Goal: Obtain resource: Download file/media

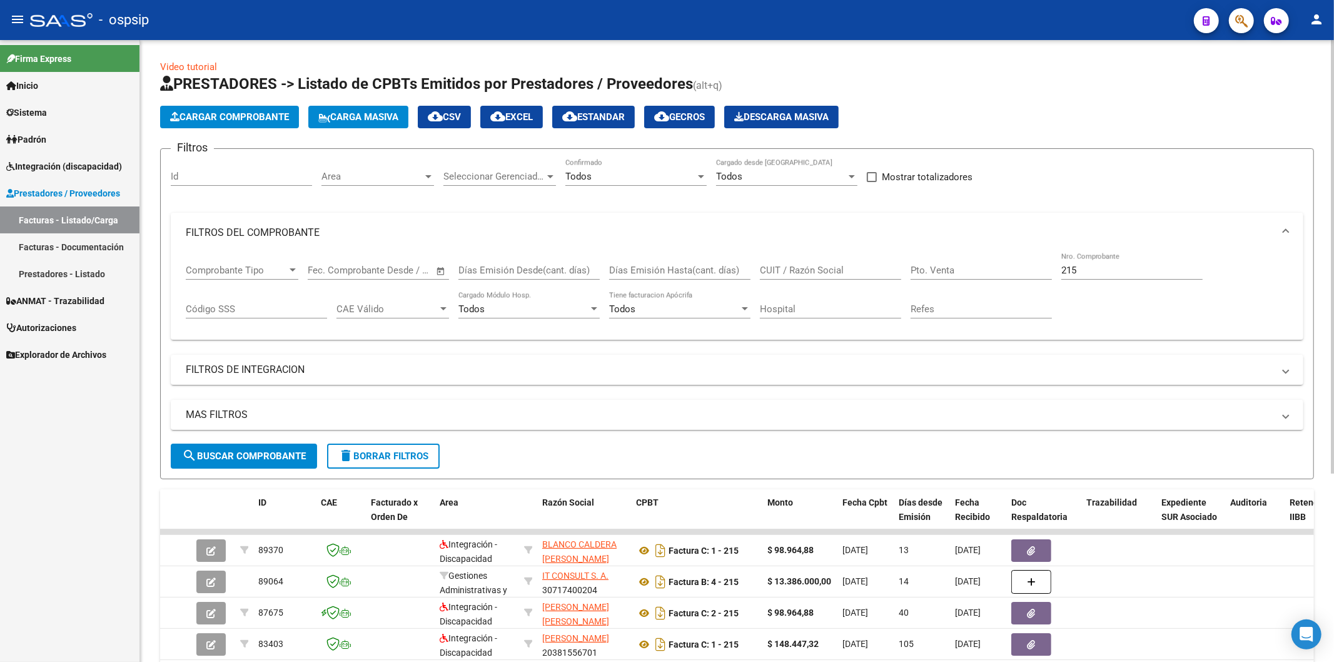
click at [1141, 277] on div "215 Nro. Comprobante" at bounding box center [1131, 266] width 141 height 27
type input "2"
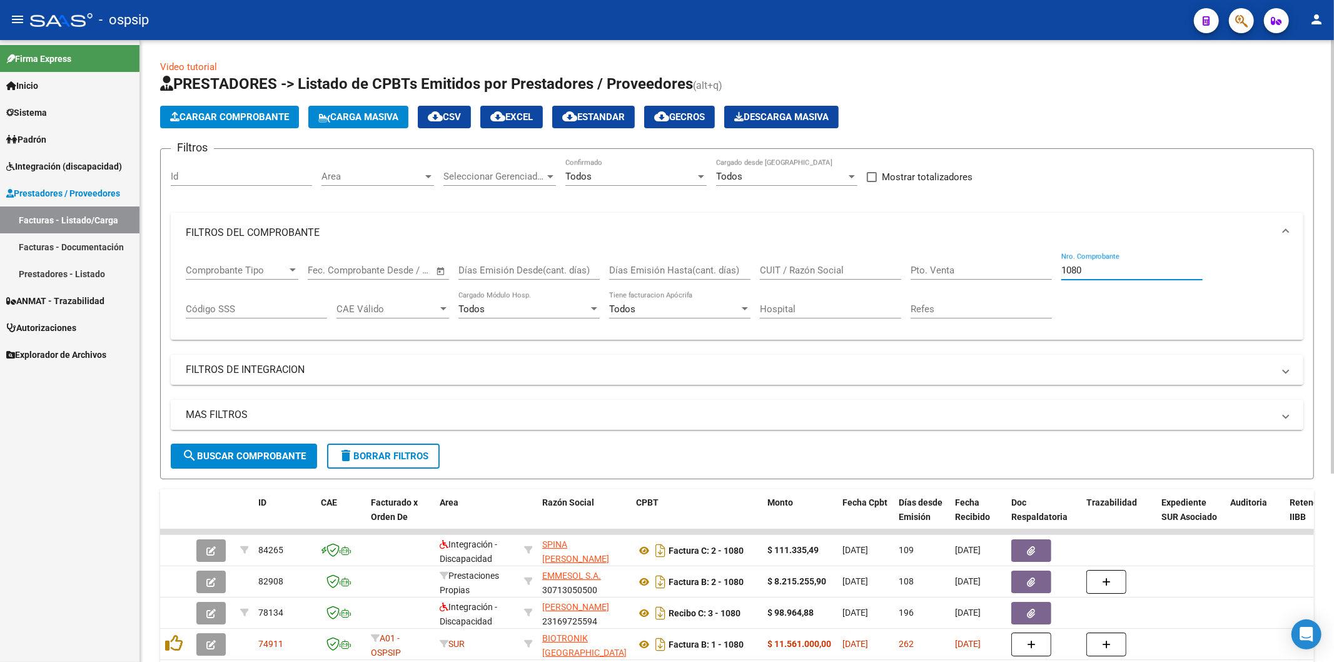
scroll to position [69, 0]
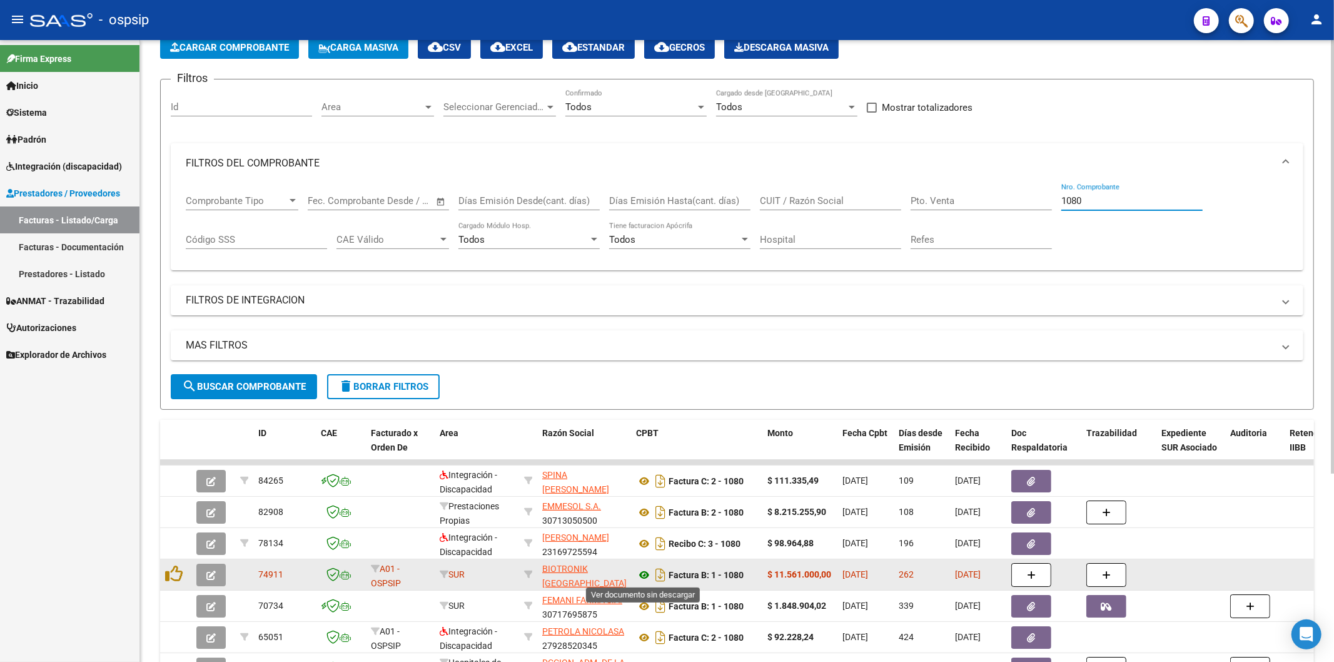
click at [641, 573] on icon at bounding box center [644, 574] width 16 height 15
click at [645, 574] on icon at bounding box center [644, 574] width 16 height 15
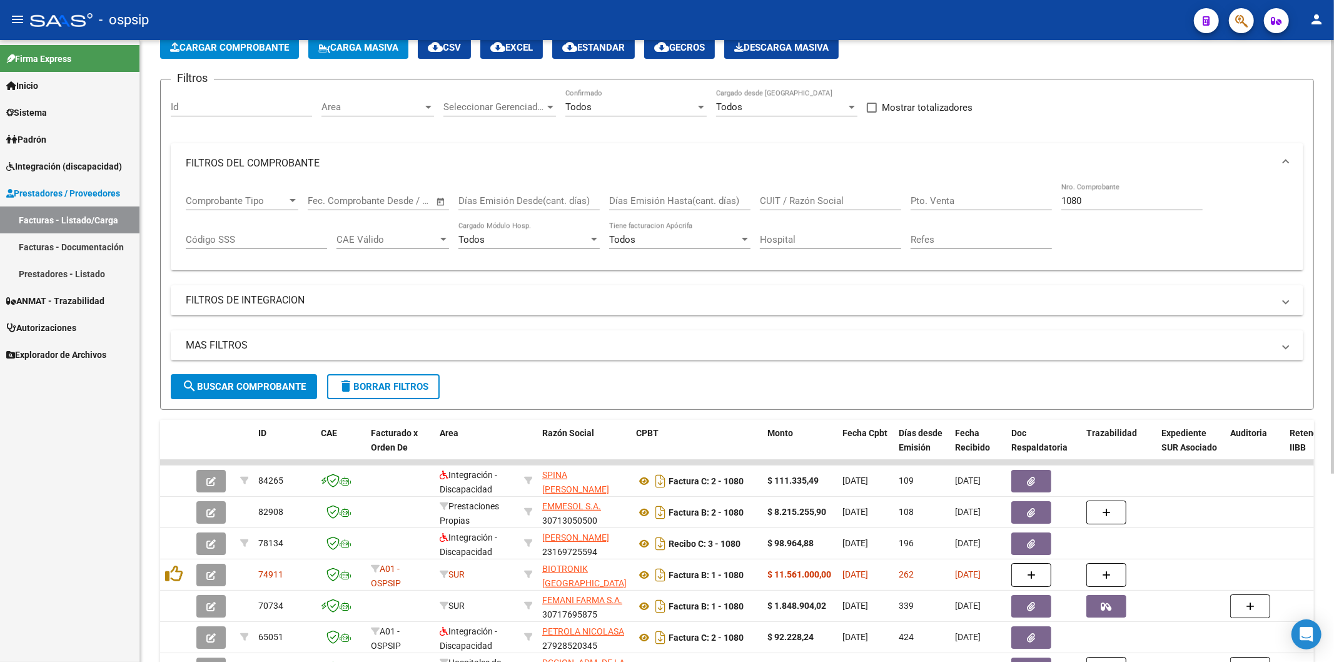
click at [1117, 208] on div "1080 Nro. Comprobante" at bounding box center [1131, 196] width 141 height 27
type input "1"
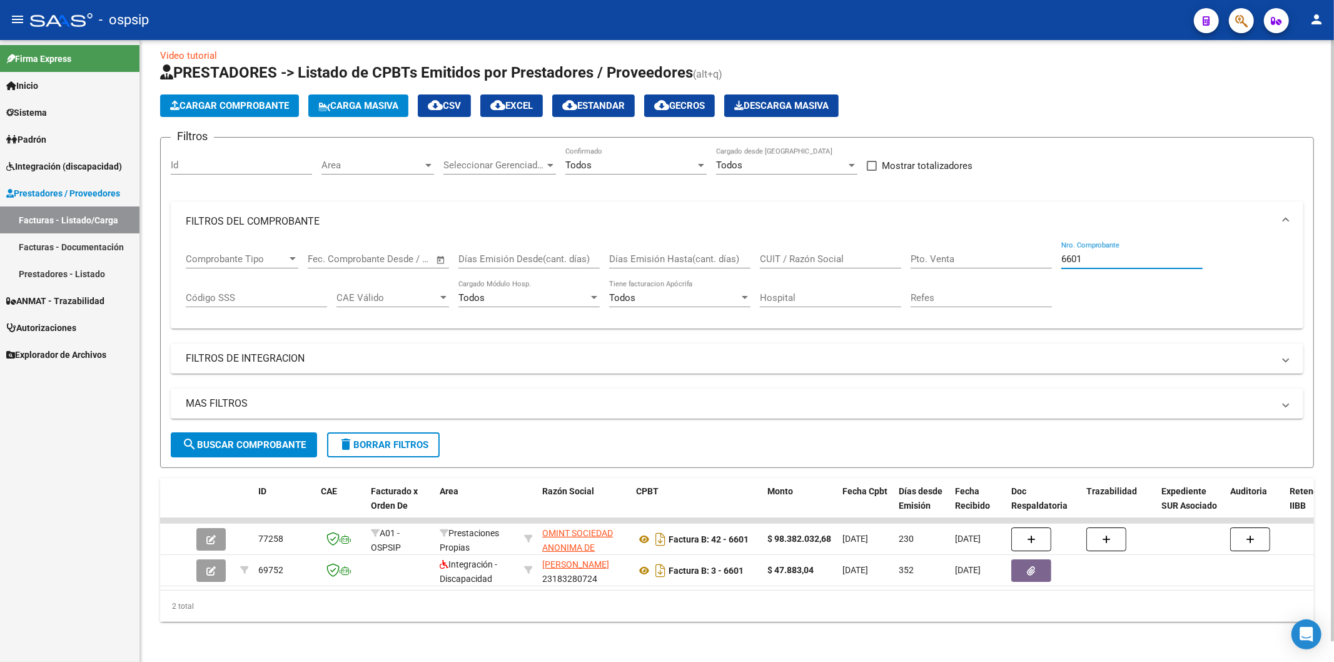
scroll to position [21, 0]
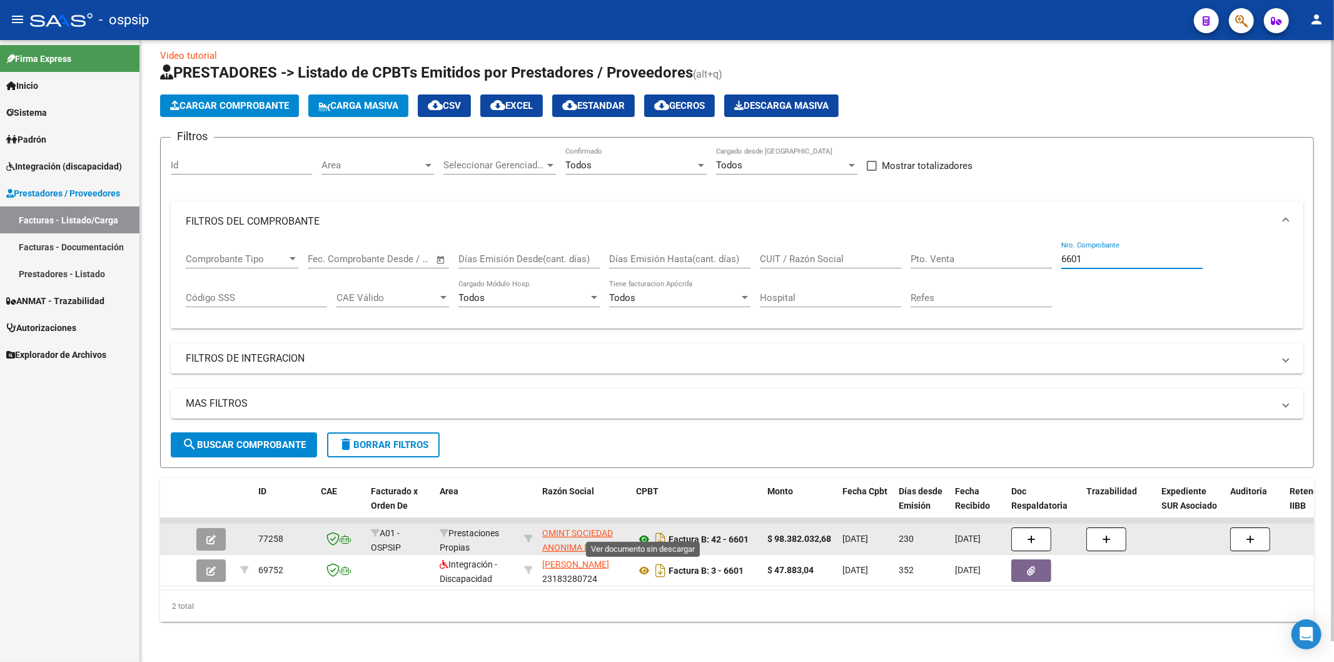
click at [644, 532] on icon at bounding box center [644, 539] width 16 height 15
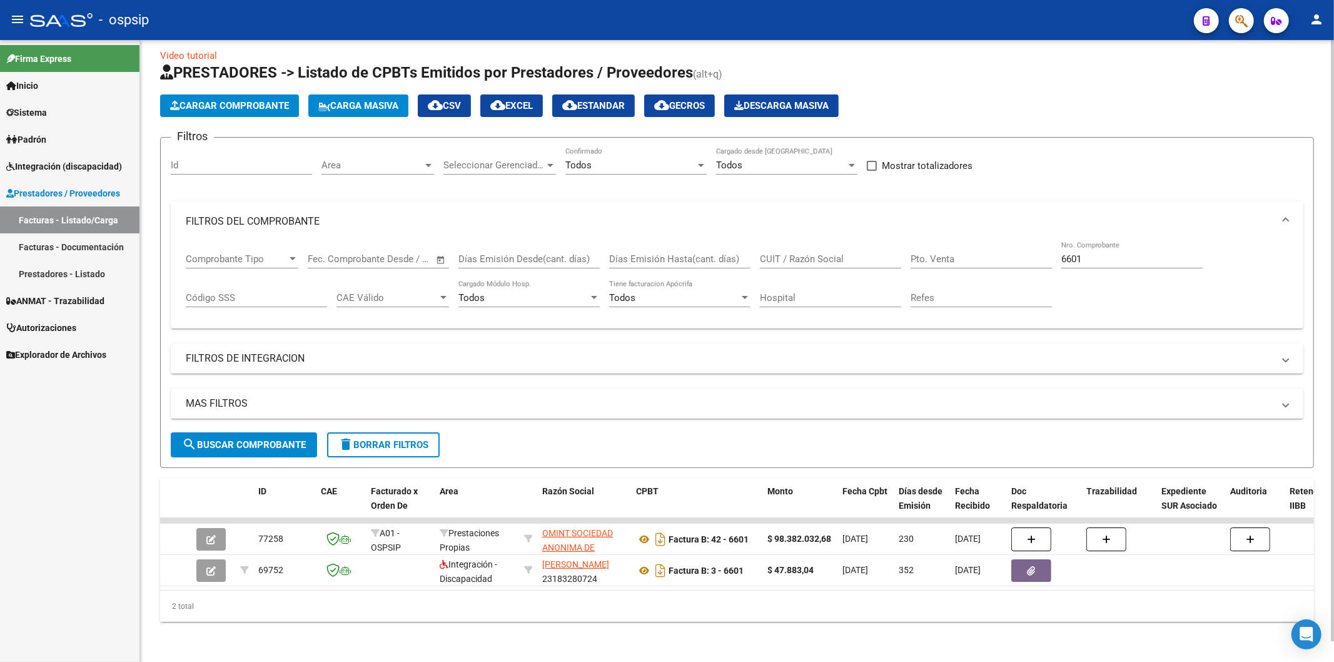
click at [1092, 253] on input "6601" at bounding box center [1131, 258] width 141 height 11
type input "6"
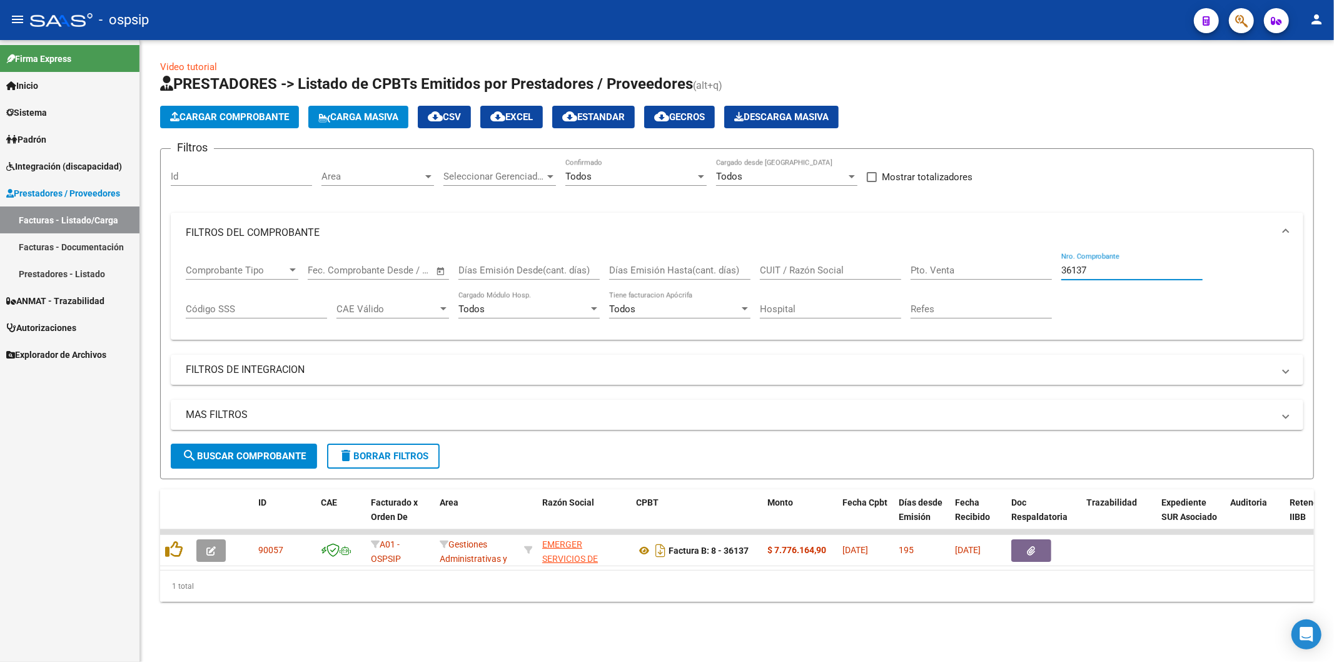
scroll to position [0, 0]
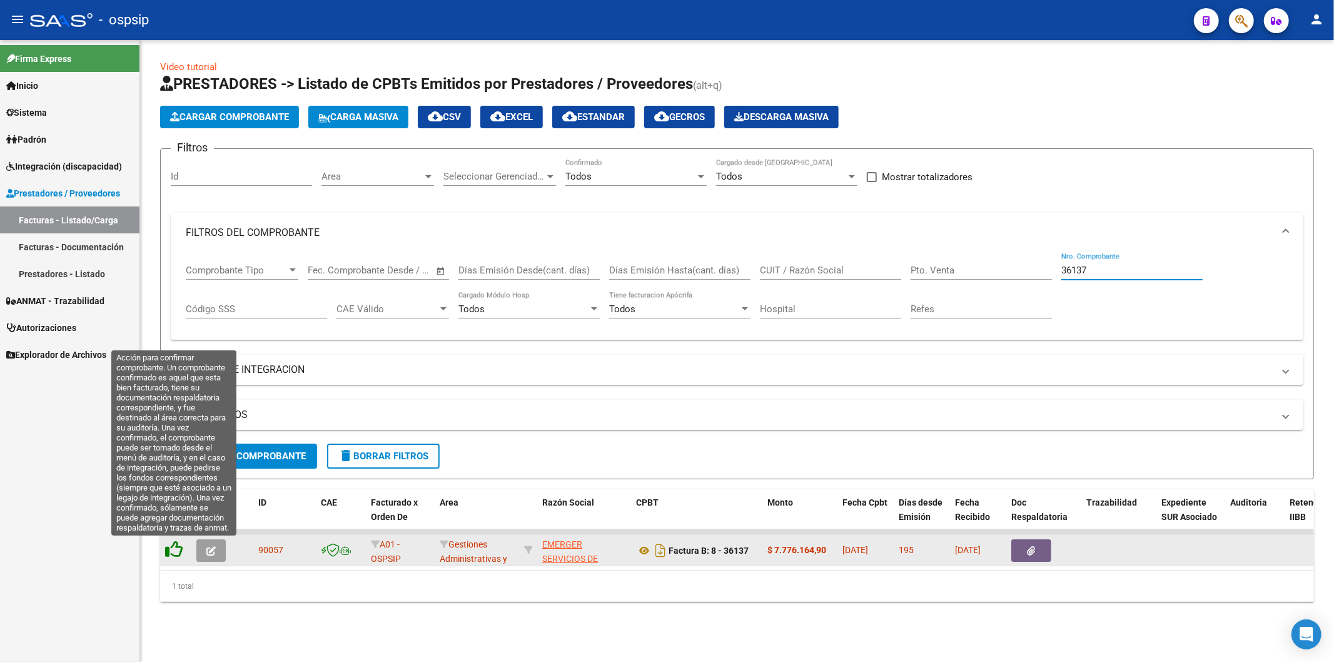
click at [176, 552] on icon at bounding box center [174, 549] width 18 height 18
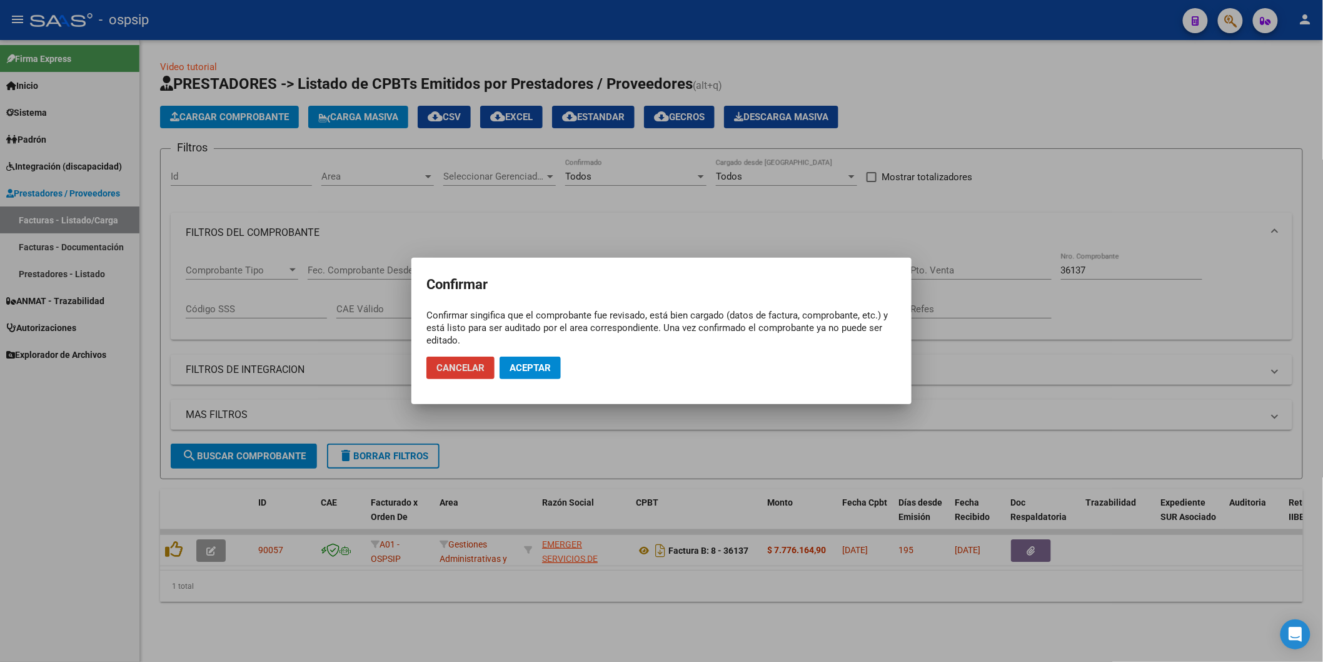
click at [534, 368] on span "Aceptar" at bounding box center [530, 367] width 41 height 11
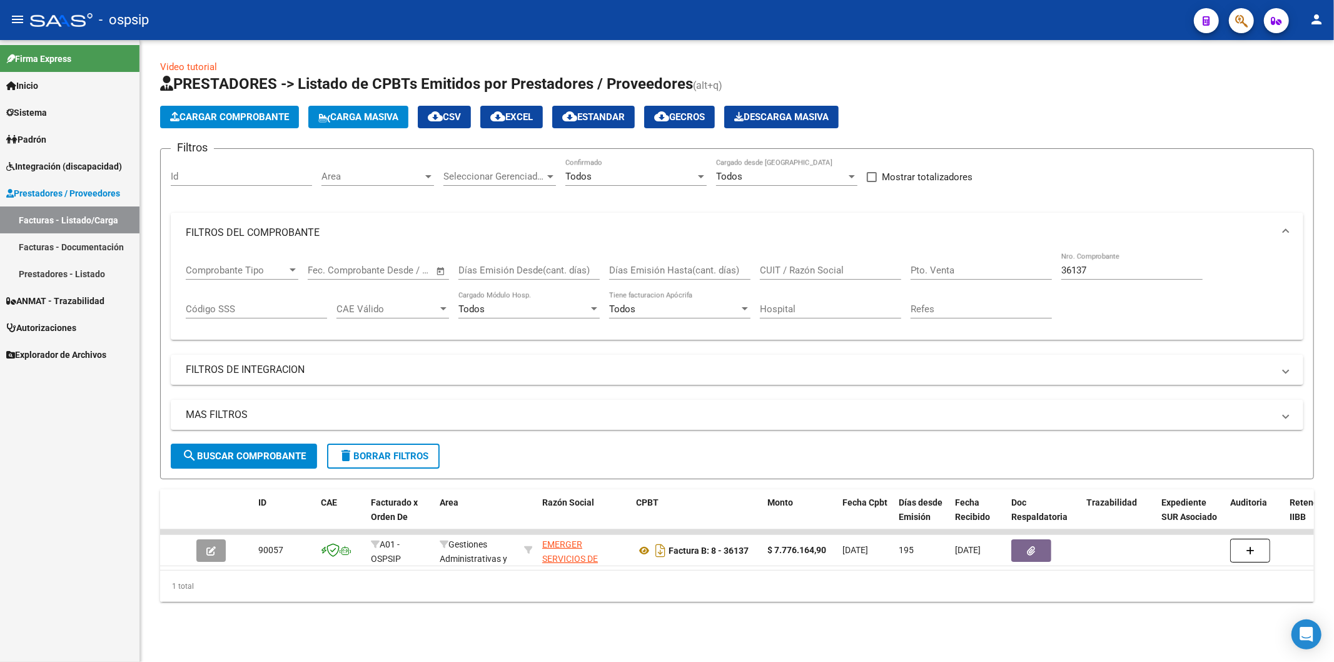
click at [1132, 278] on div "36137 Nro. Comprobante" at bounding box center [1131, 266] width 141 height 27
click at [1127, 273] on input "36137" at bounding box center [1131, 270] width 141 height 11
type input "3"
type input "1"
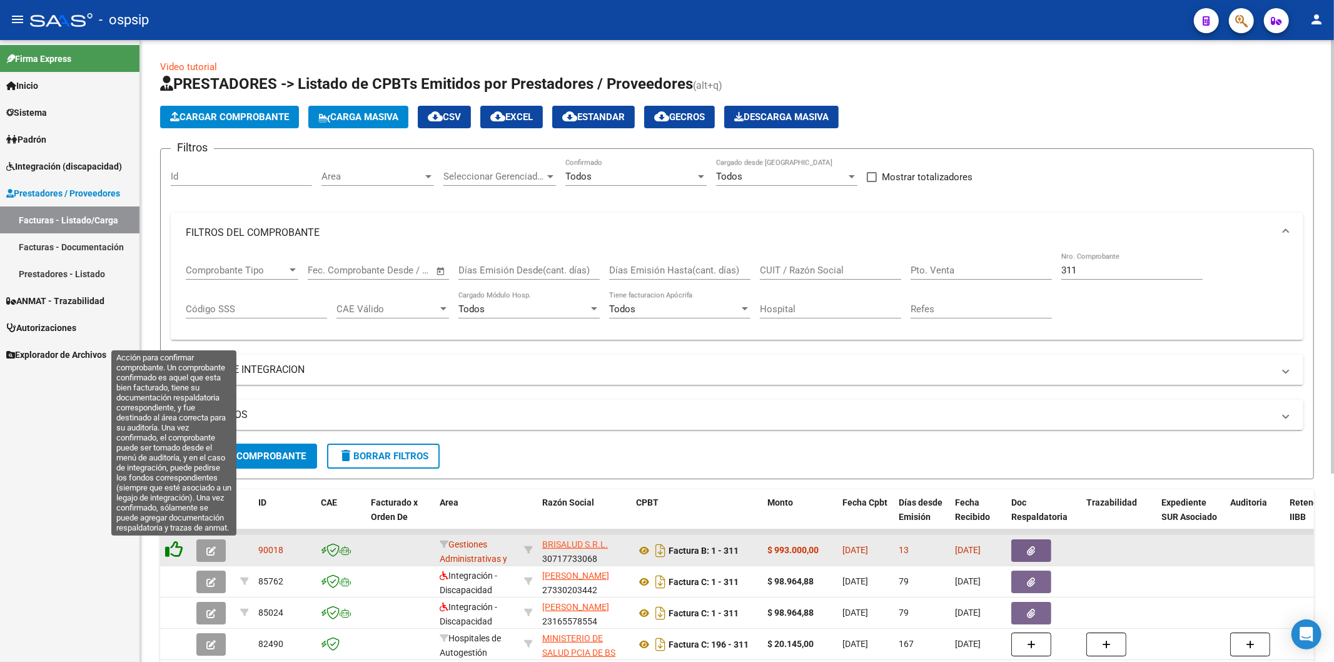
click at [175, 547] on icon at bounding box center [174, 549] width 18 height 18
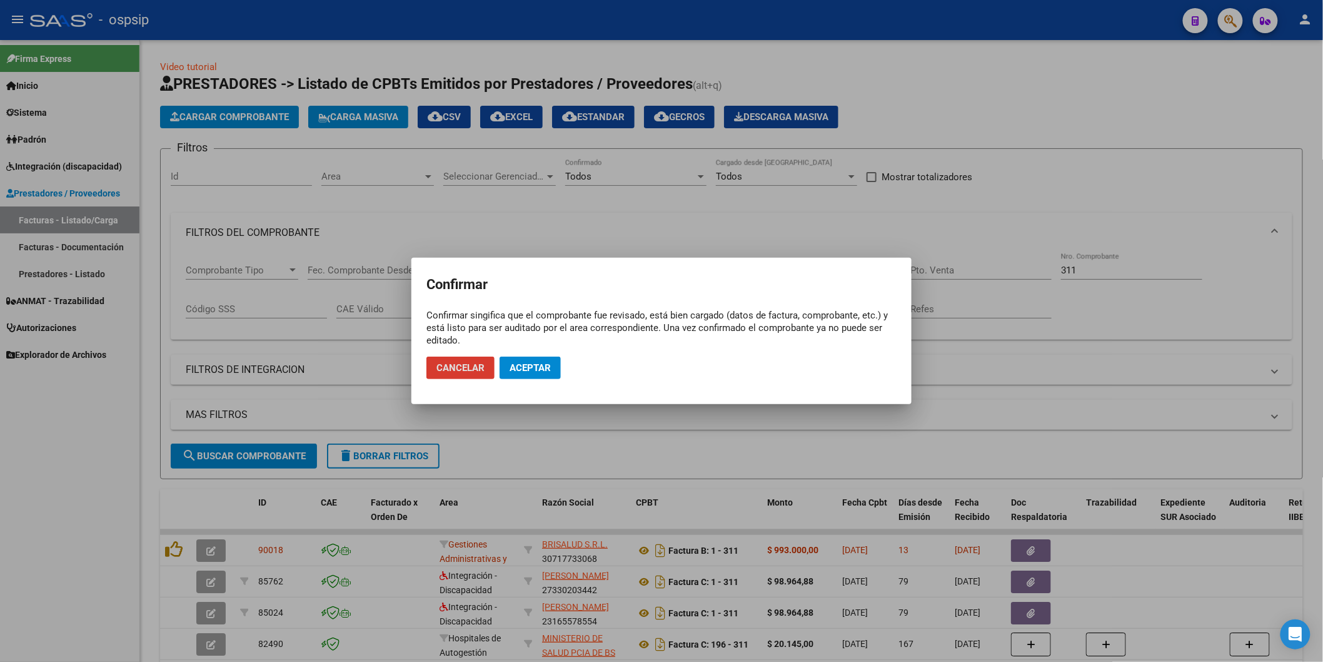
click at [527, 370] on span "Aceptar" at bounding box center [530, 367] width 41 height 11
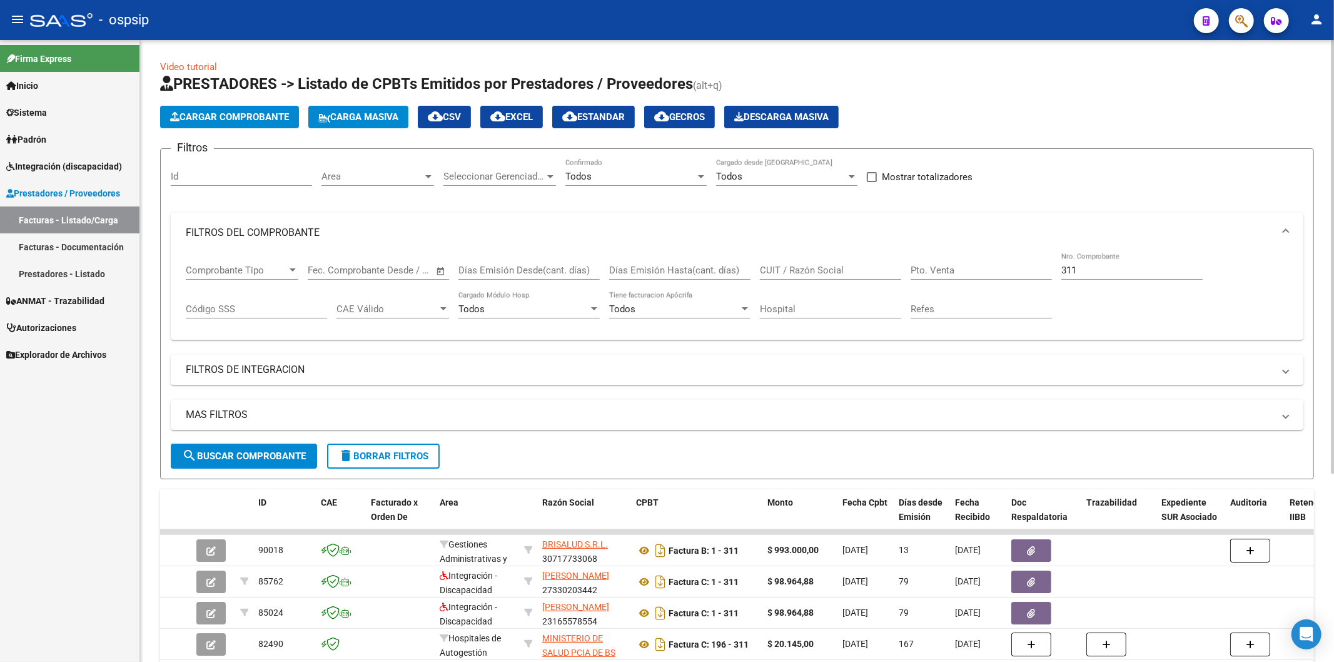
click at [1129, 276] on div "311 Nro. Comprobante" at bounding box center [1131, 266] width 141 height 27
type input "3"
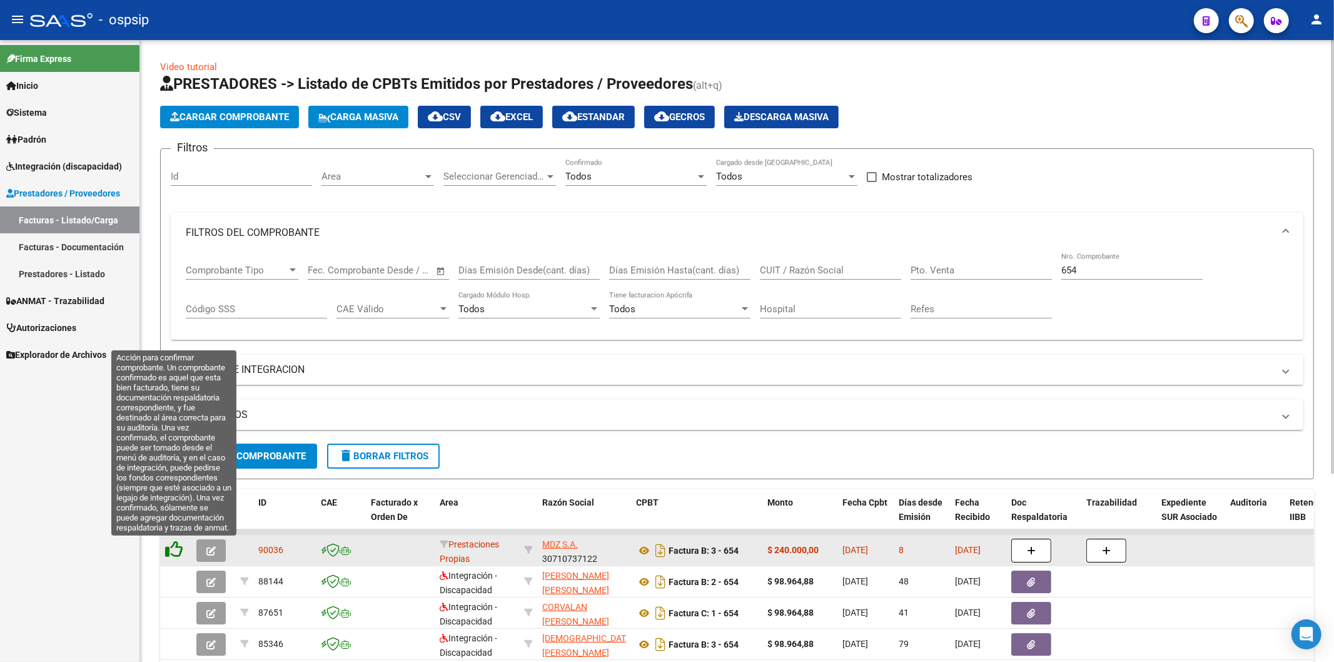
click at [179, 547] on icon at bounding box center [174, 549] width 18 height 18
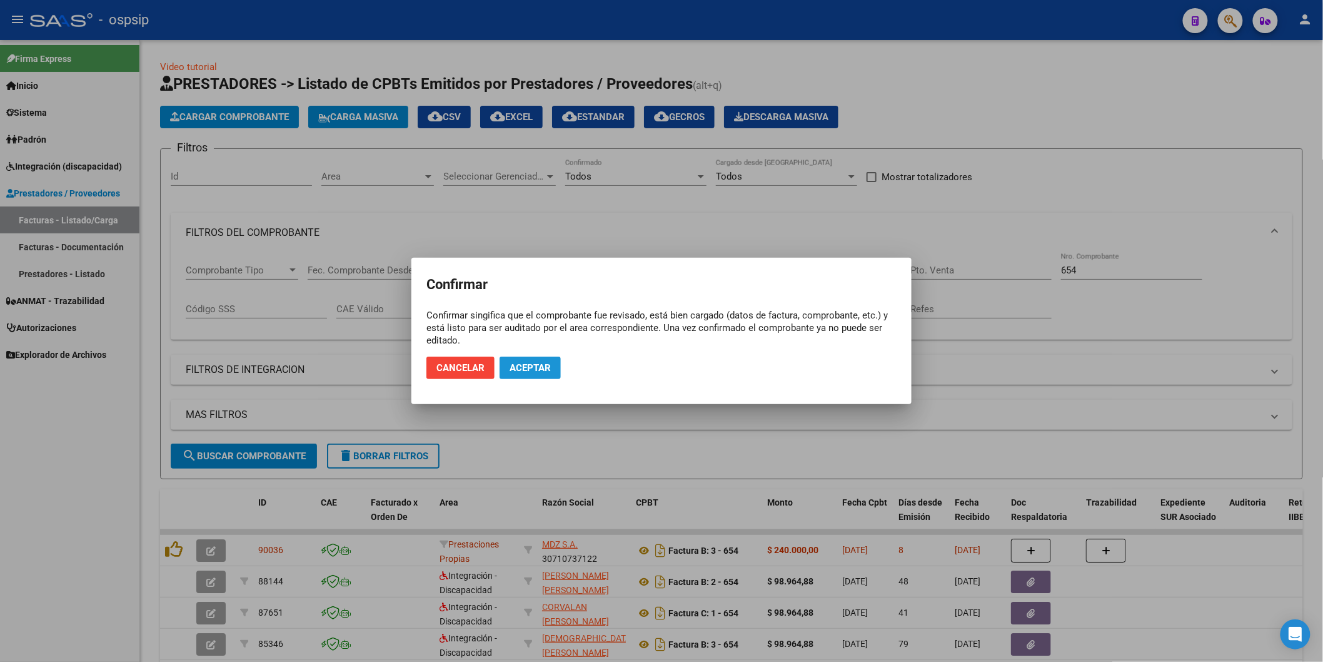
click at [528, 370] on span "Aceptar" at bounding box center [530, 367] width 41 height 11
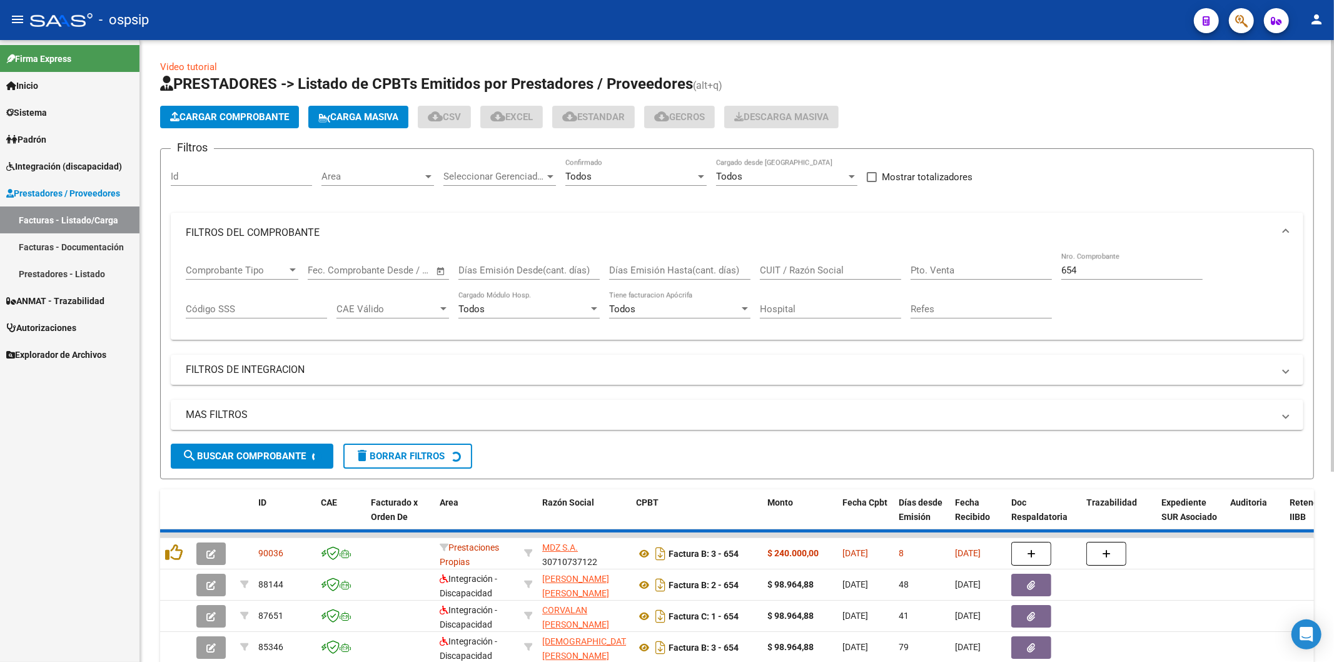
click at [1117, 275] on input "654" at bounding box center [1131, 270] width 141 height 11
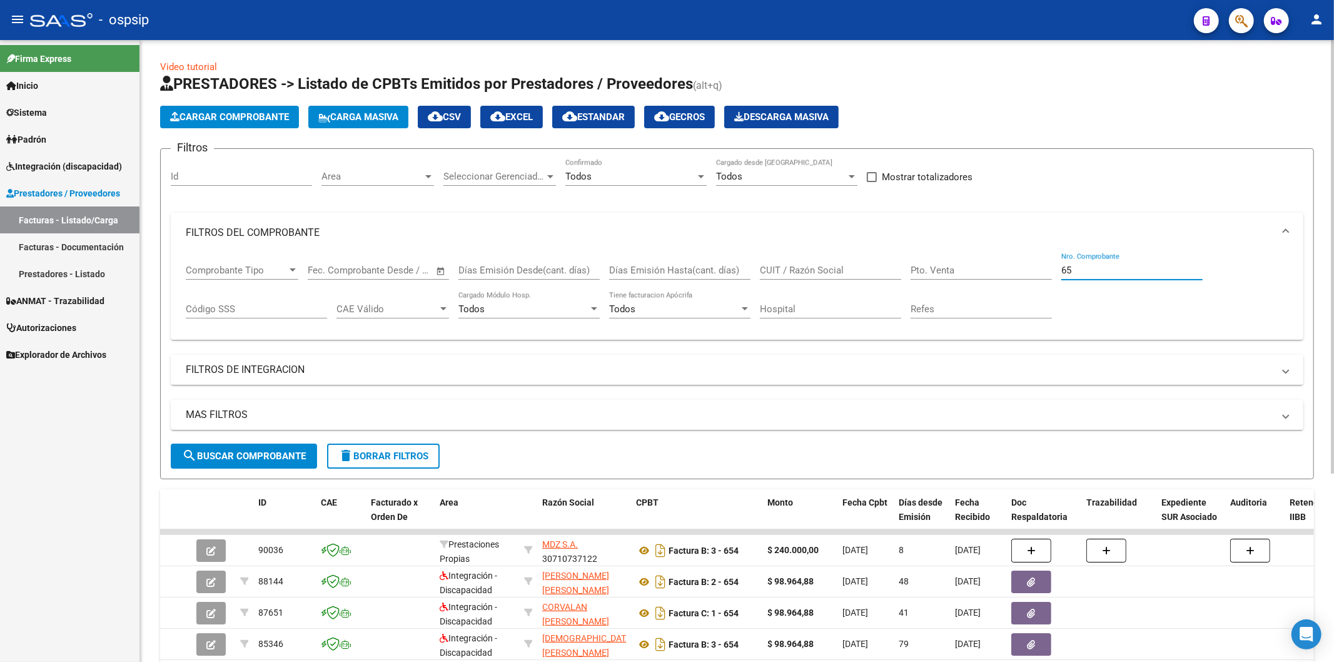
type input "6"
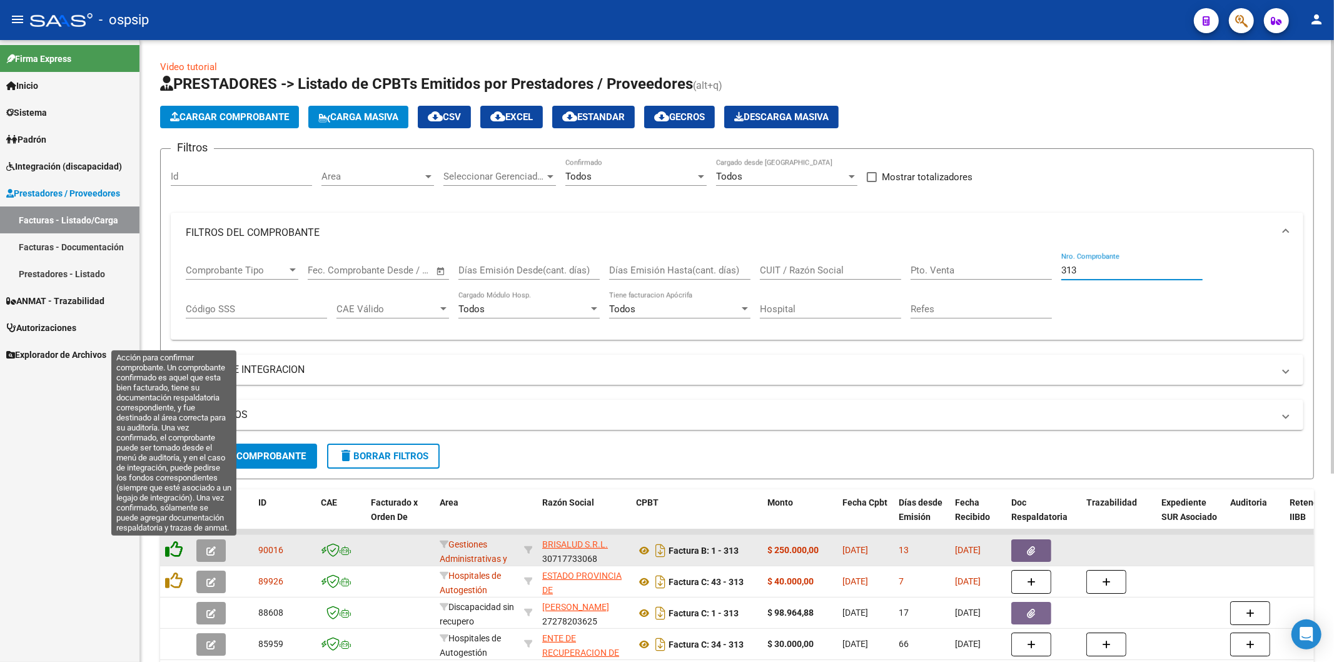
click at [176, 549] on icon at bounding box center [174, 549] width 18 height 18
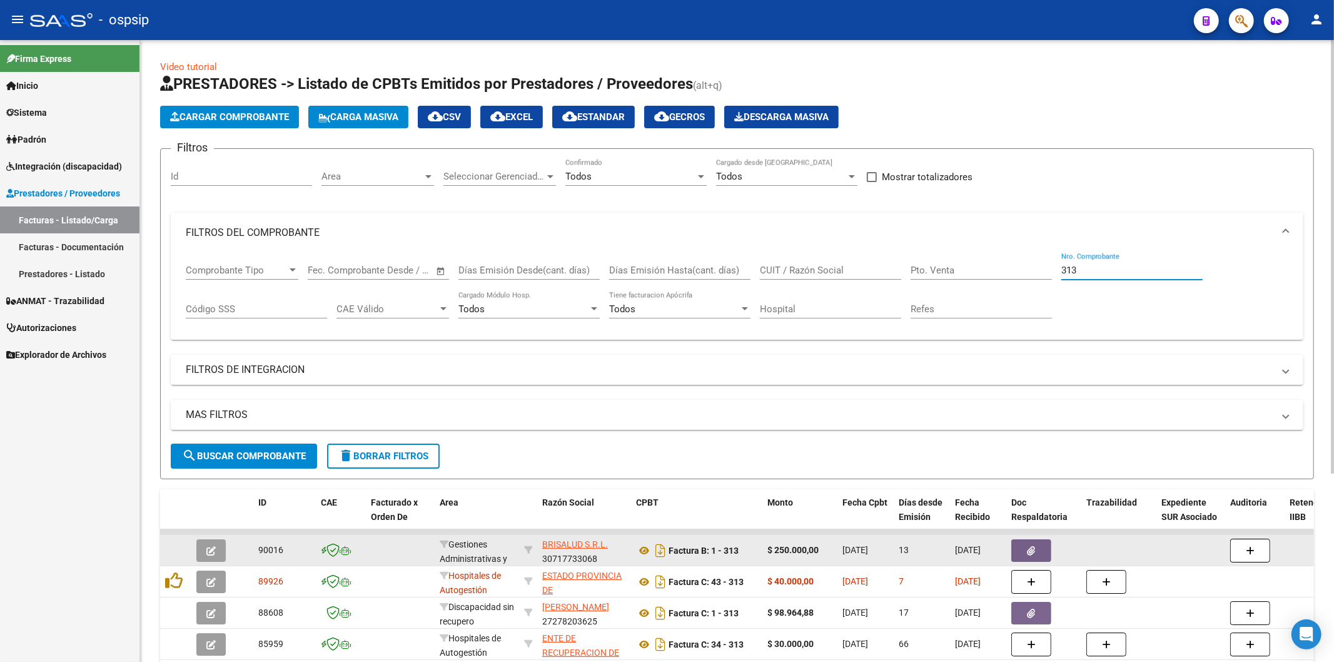
click at [1116, 271] on input "313" at bounding box center [1131, 270] width 141 height 11
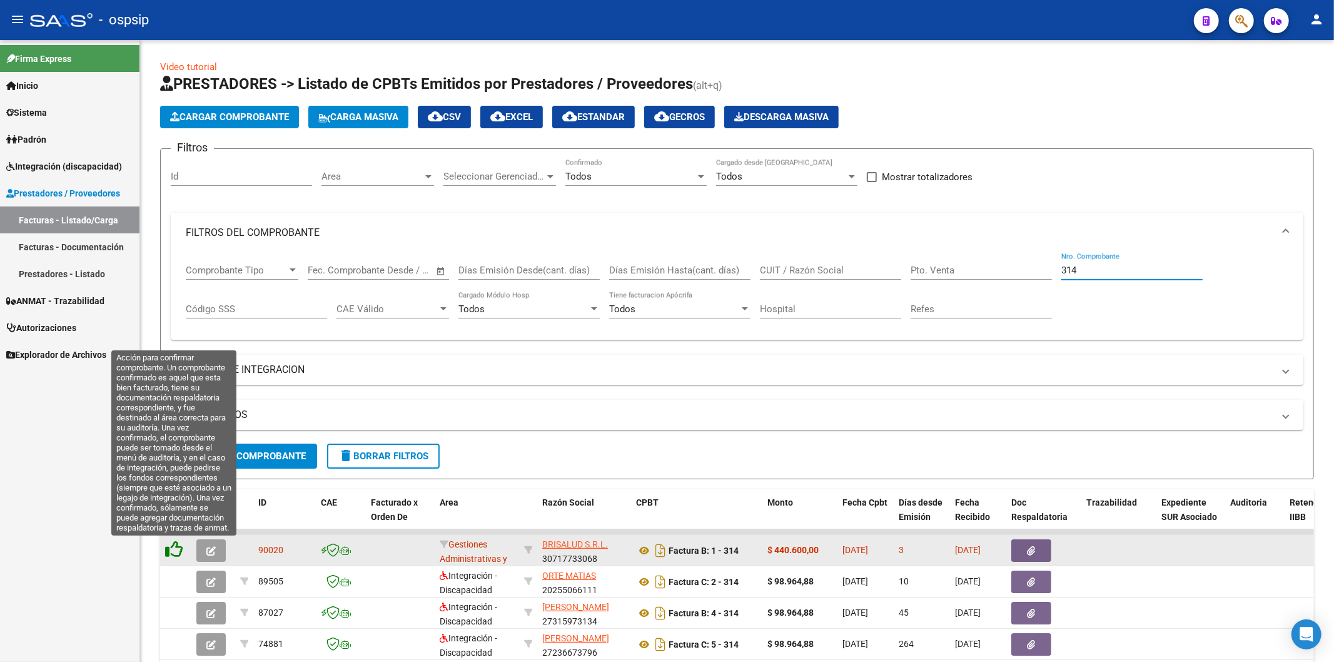
click at [176, 548] on icon at bounding box center [174, 549] width 18 height 18
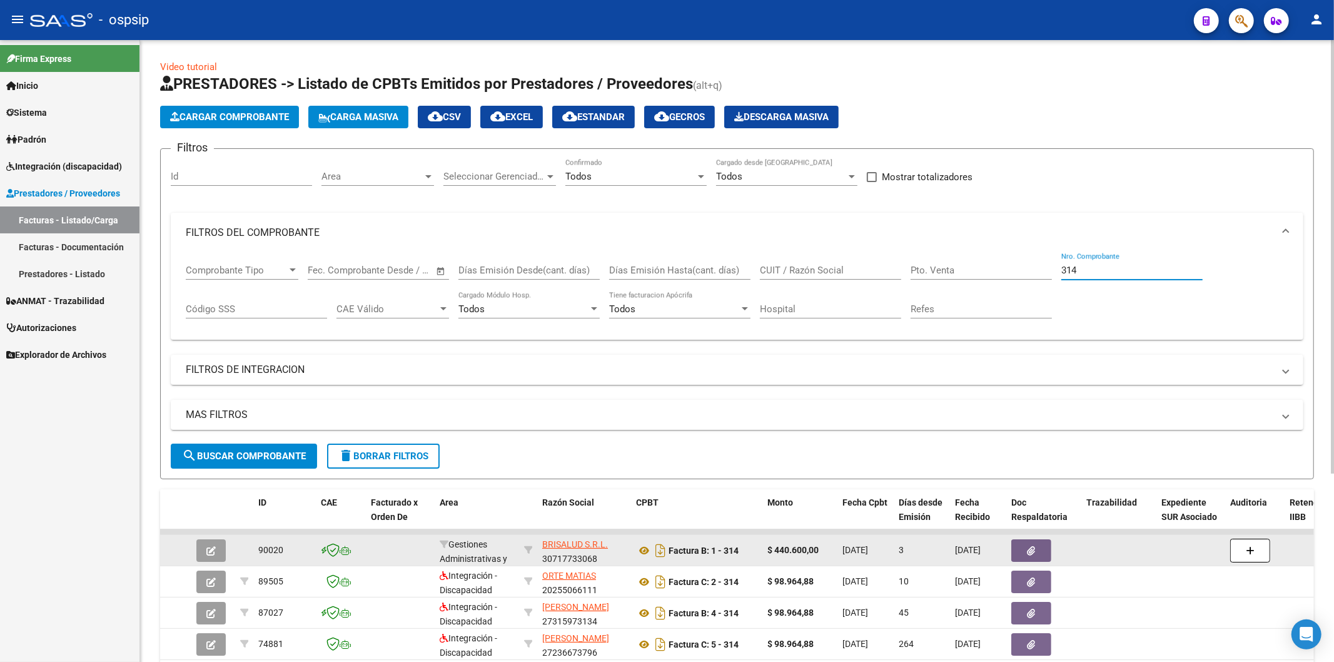
click at [1130, 273] on input "314" at bounding box center [1131, 270] width 141 height 11
type input "3"
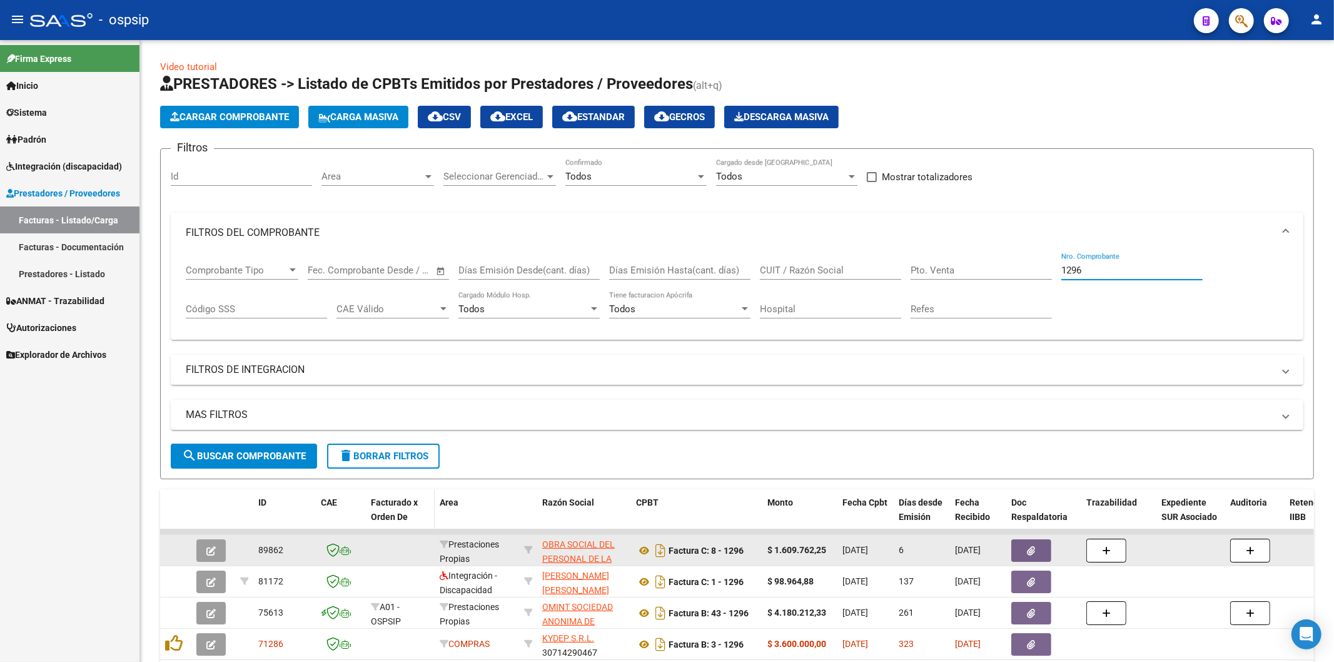
scroll to position [69, 0]
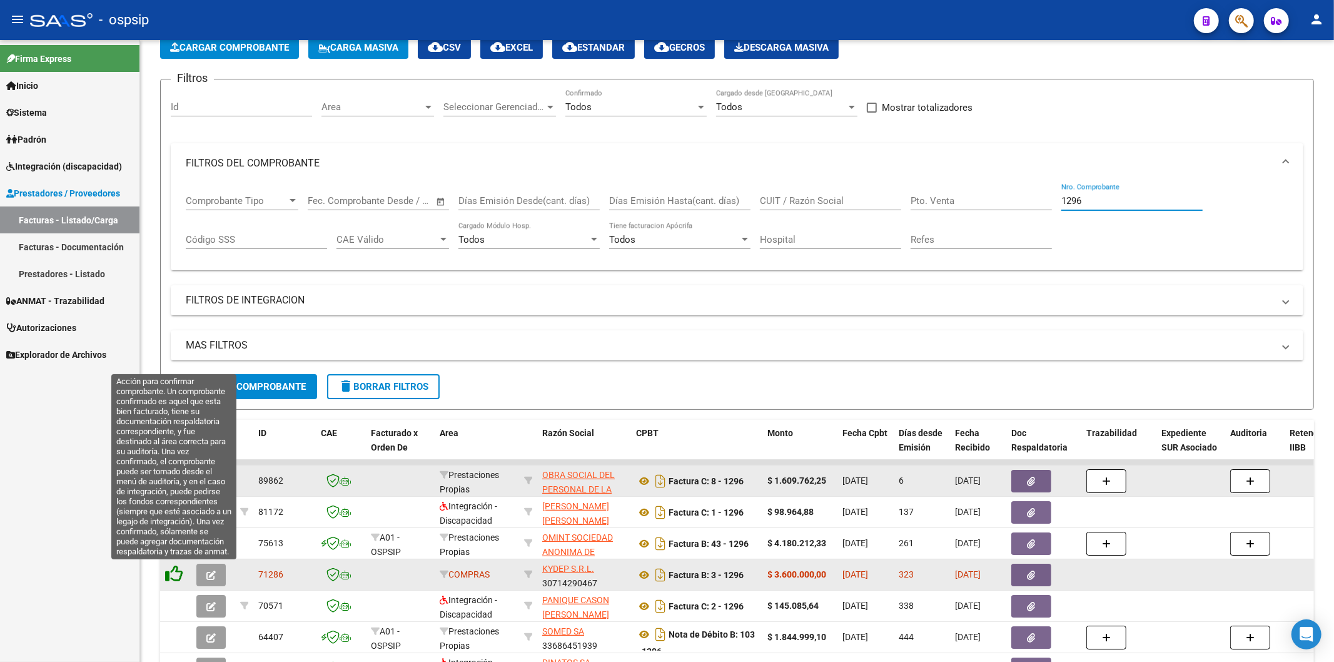
type input "1296"
click at [176, 577] on icon at bounding box center [174, 574] width 18 height 18
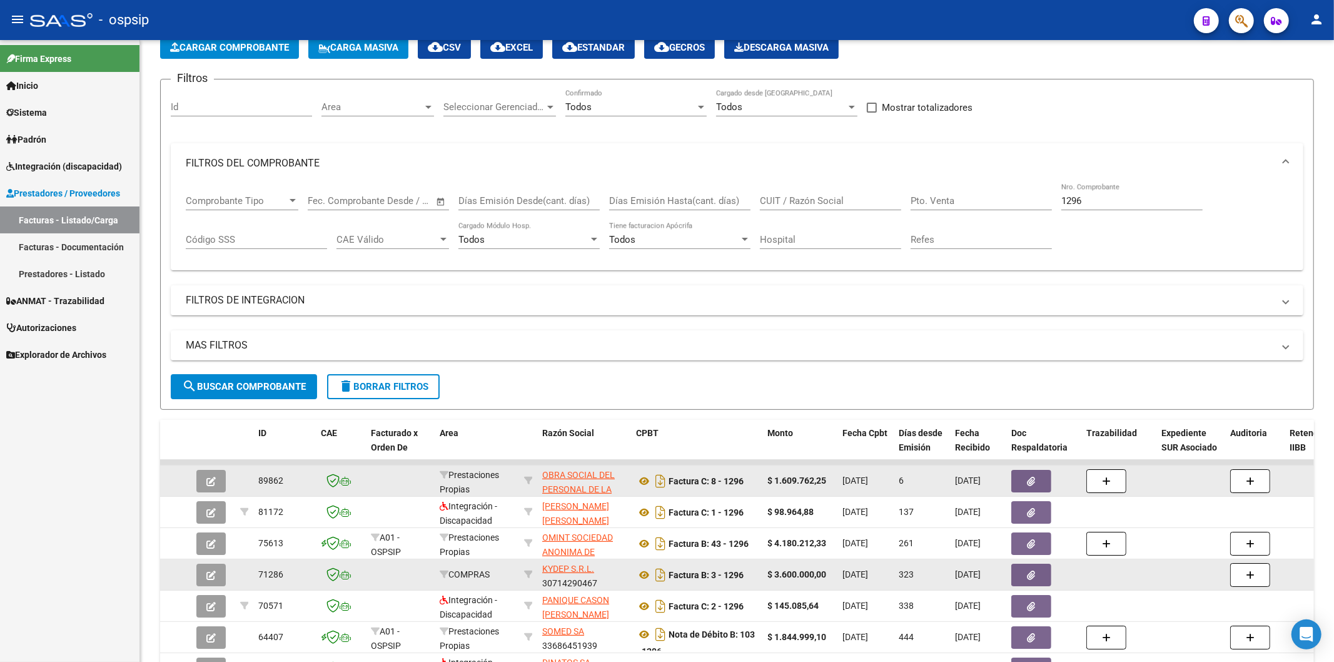
click at [214, 572] on icon "button" at bounding box center [210, 574] width 9 height 9
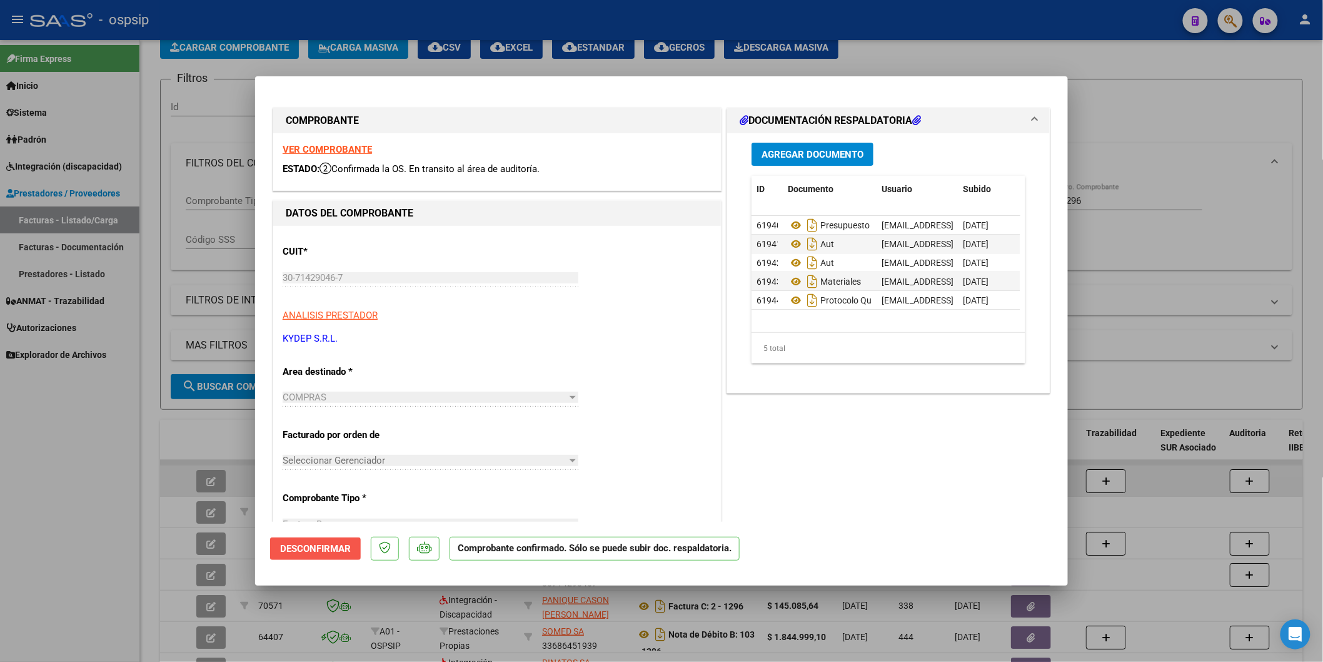
click at [315, 547] on span "Desconfirmar" at bounding box center [315, 548] width 71 height 11
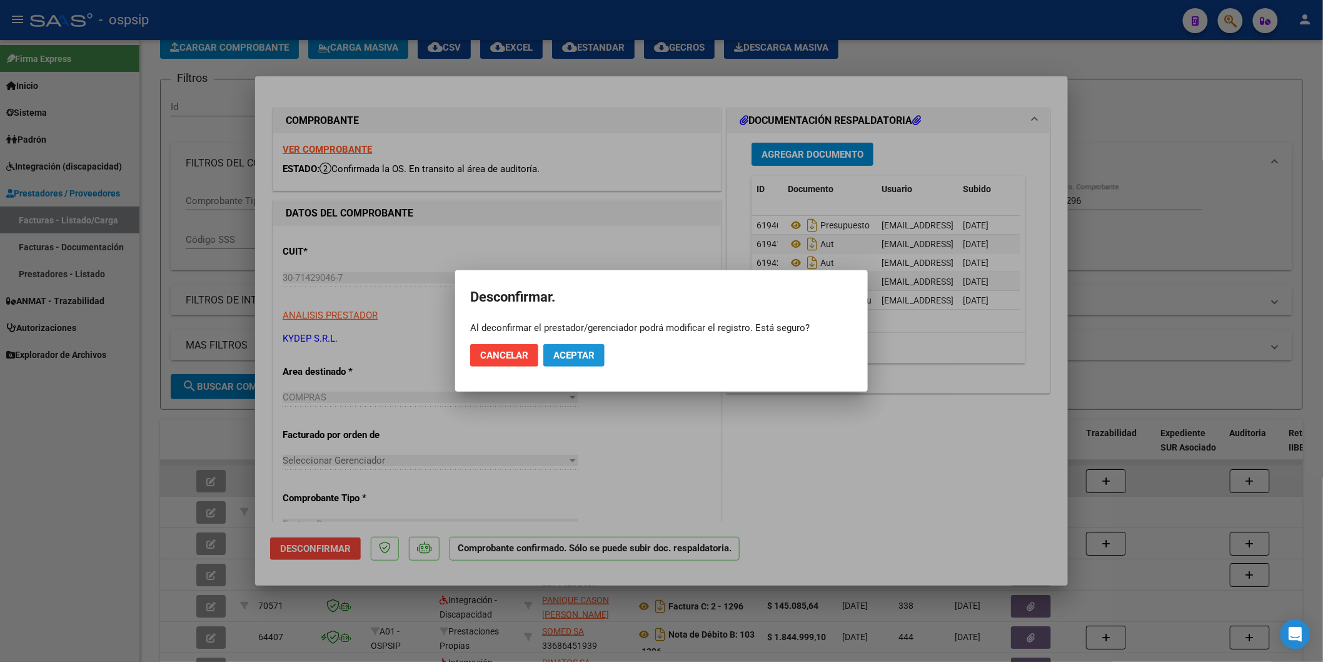
click at [580, 353] on span "Aceptar" at bounding box center [573, 355] width 41 height 11
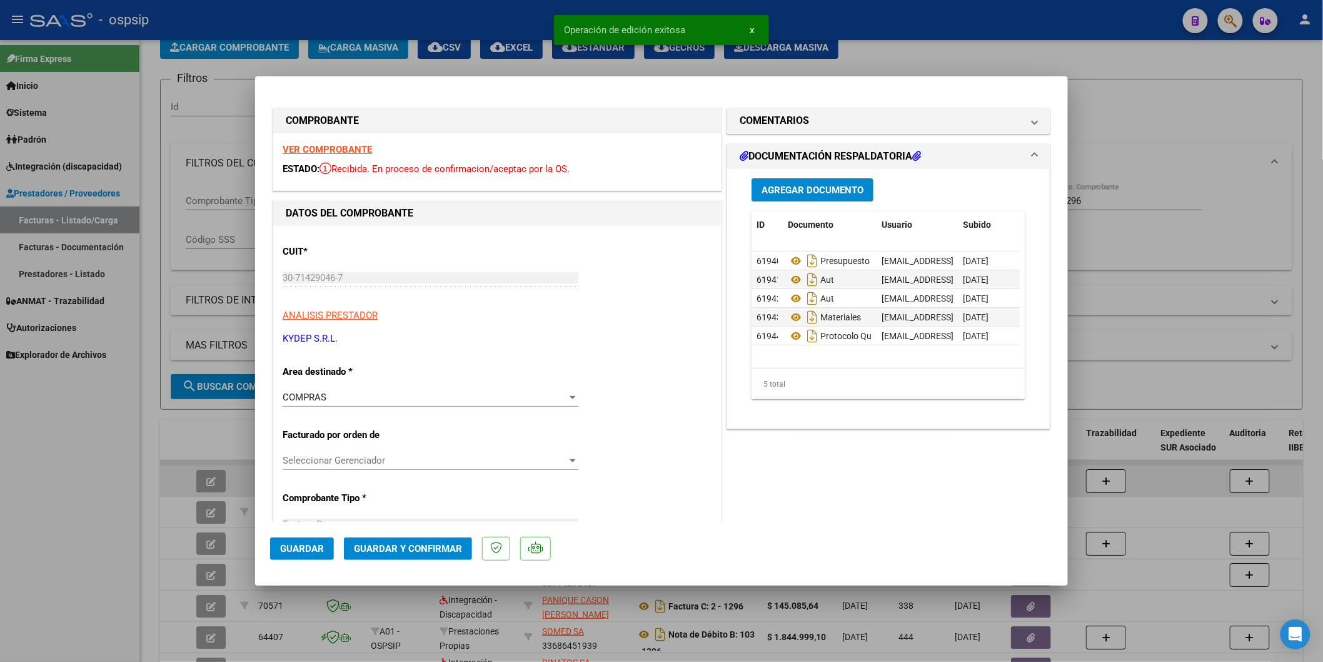
type input "$ 0,00"
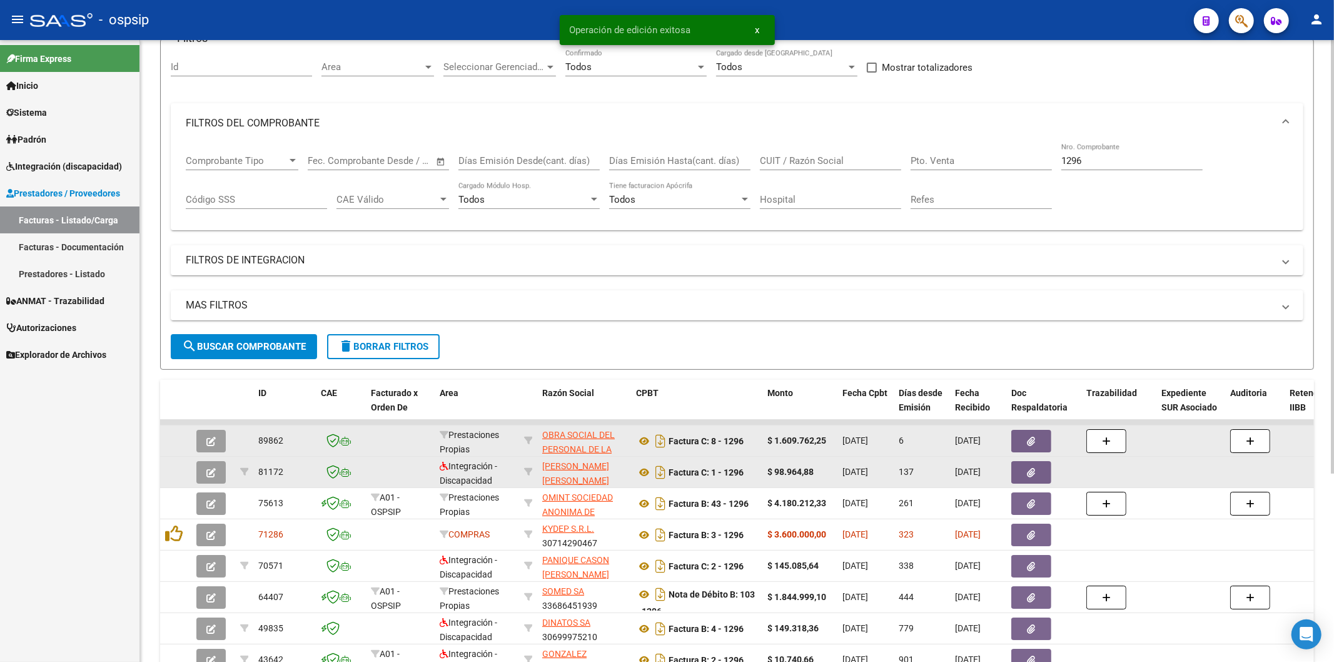
scroll to position [139, 0]
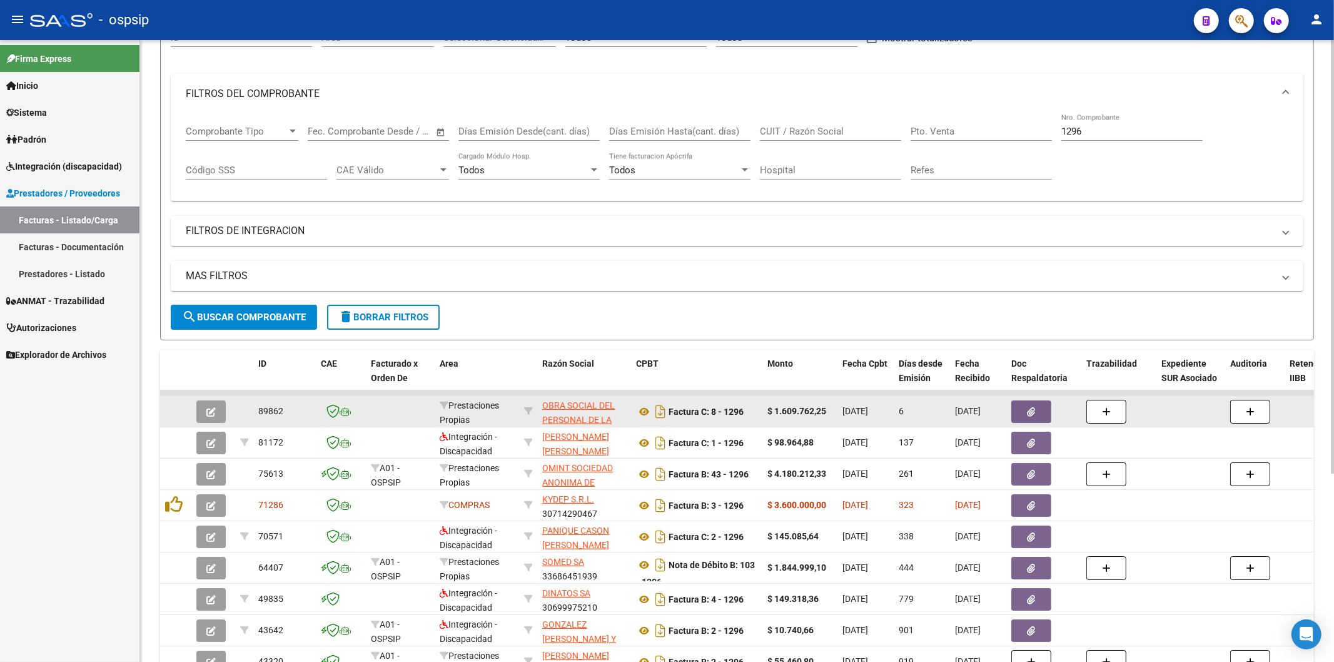
click at [1122, 133] on input "1296" at bounding box center [1131, 131] width 141 height 11
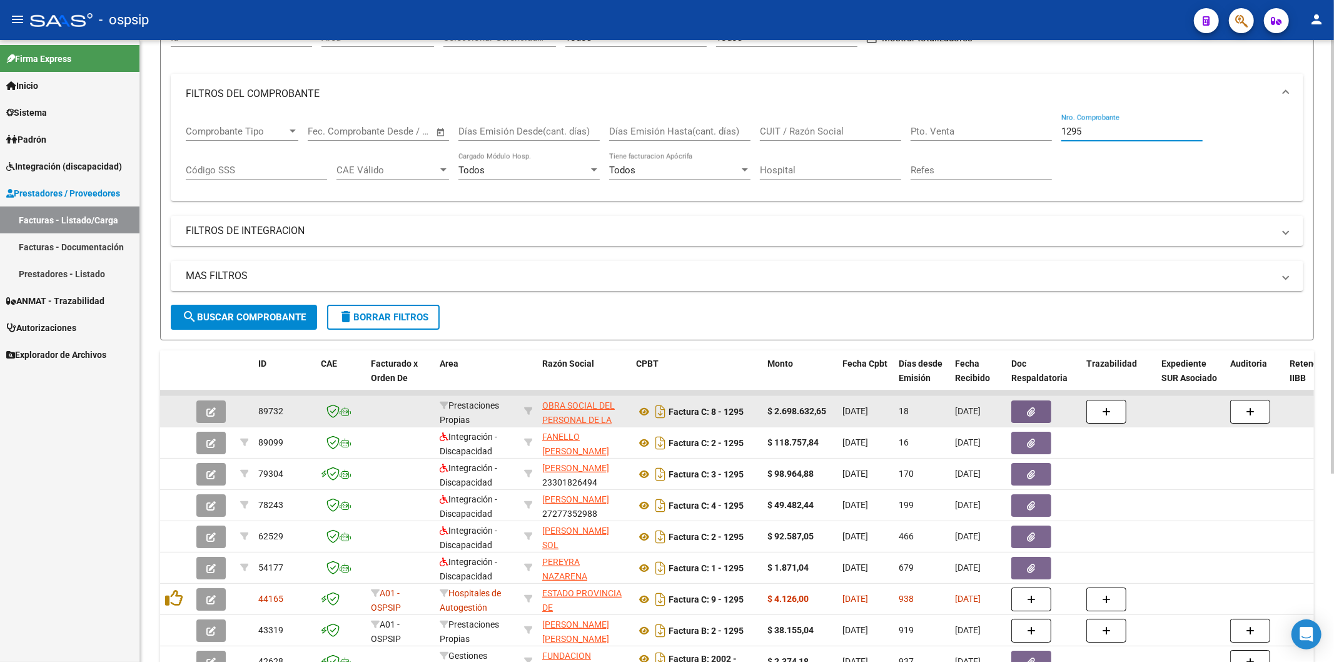
click at [1116, 130] on input "1295" at bounding box center [1131, 131] width 141 height 11
type input "1"
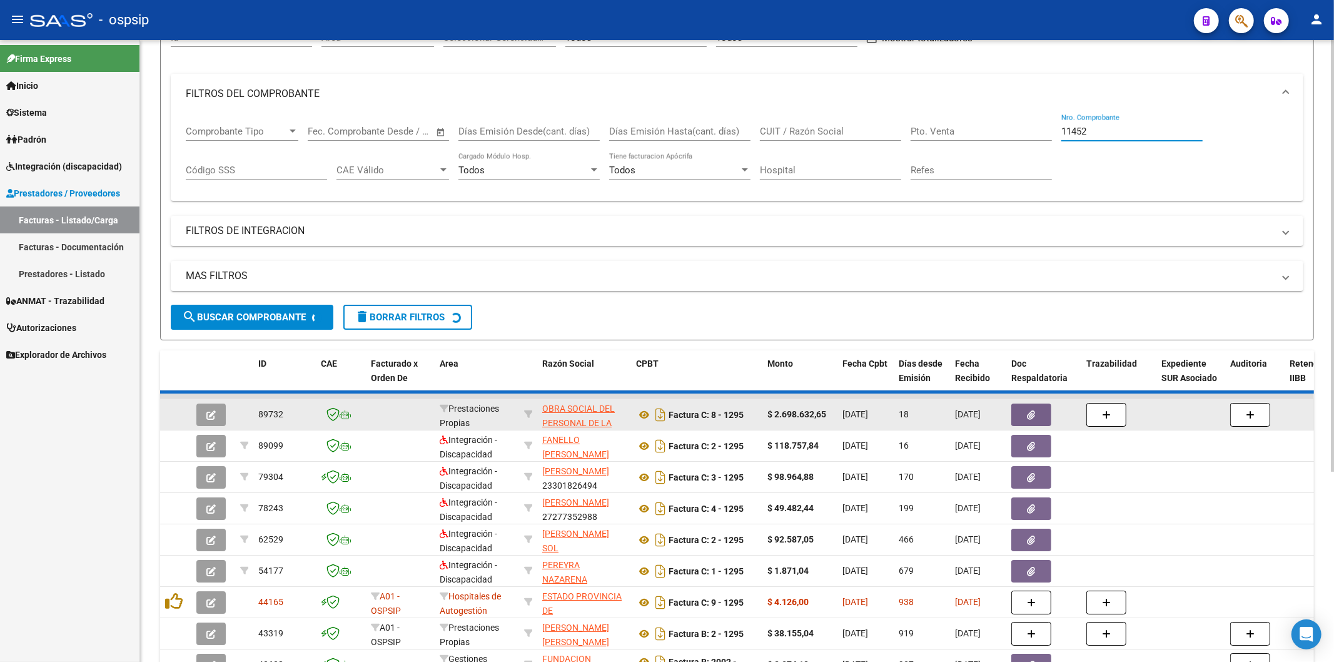
scroll to position [0, 0]
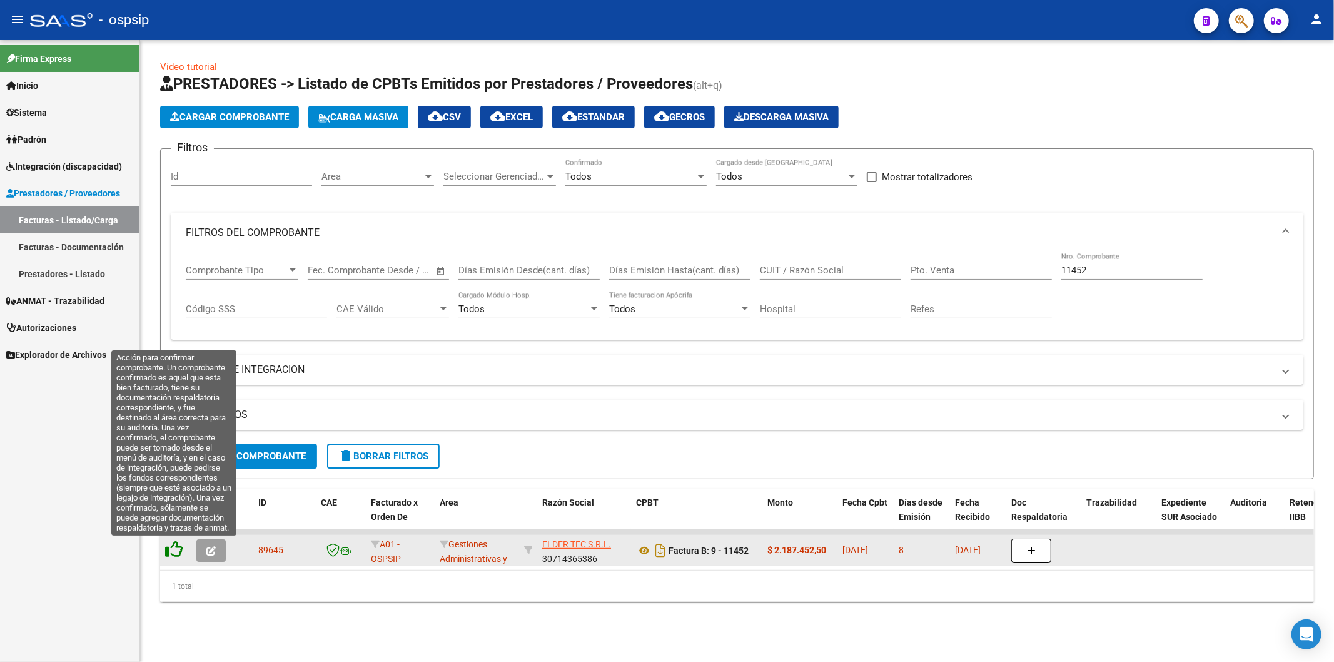
click at [175, 553] on icon at bounding box center [174, 549] width 18 height 18
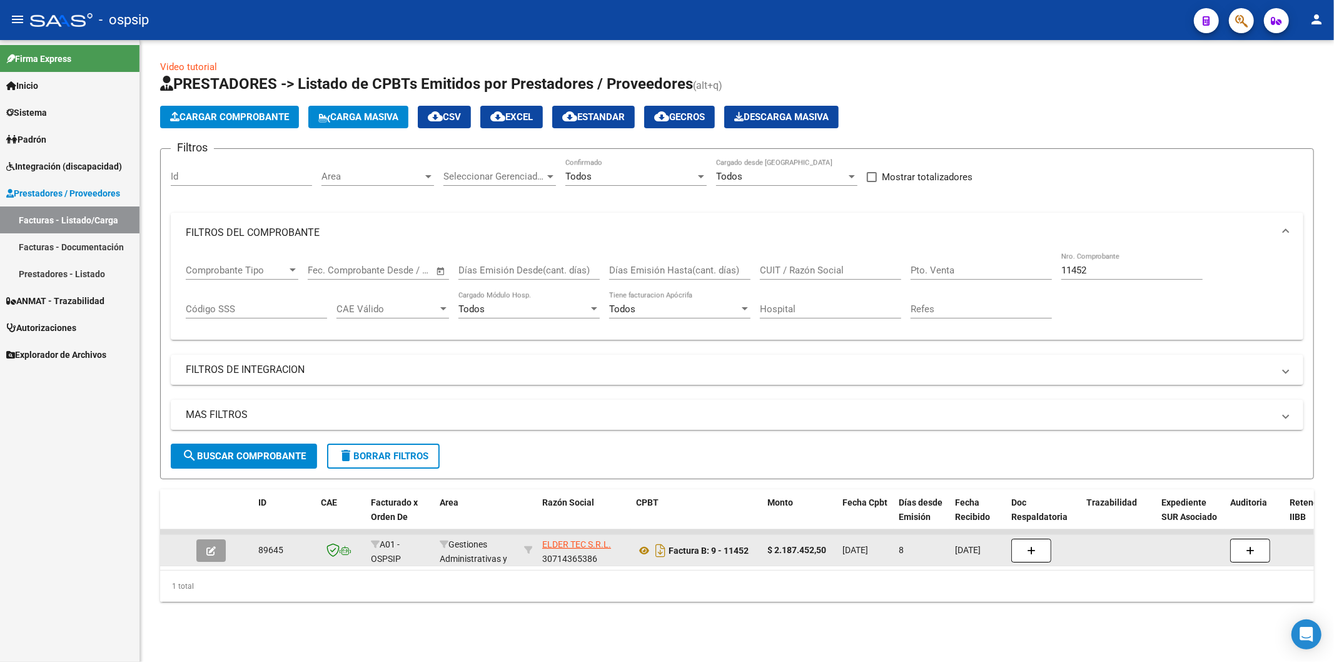
click at [1127, 273] on input "11452" at bounding box center [1131, 270] width 141 height 11
type input "1"
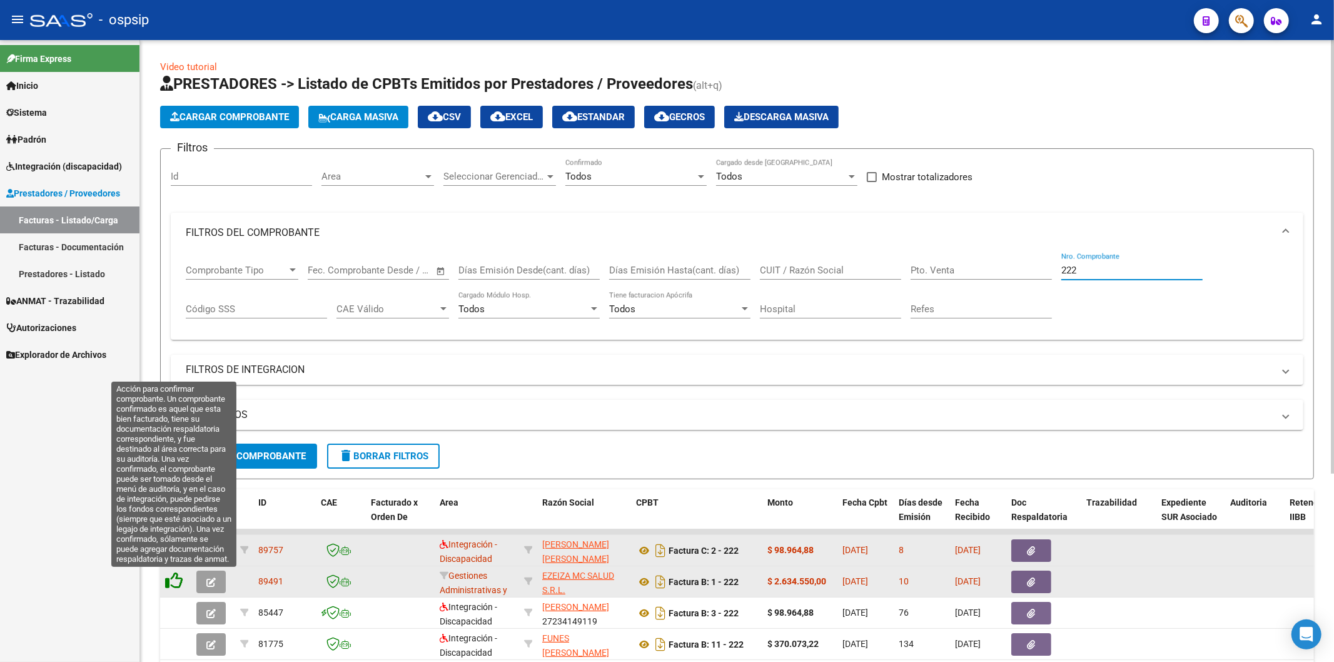
type input "222"
click at [170, 584] on icon at bounding box center [174, 581] width 18 height 18
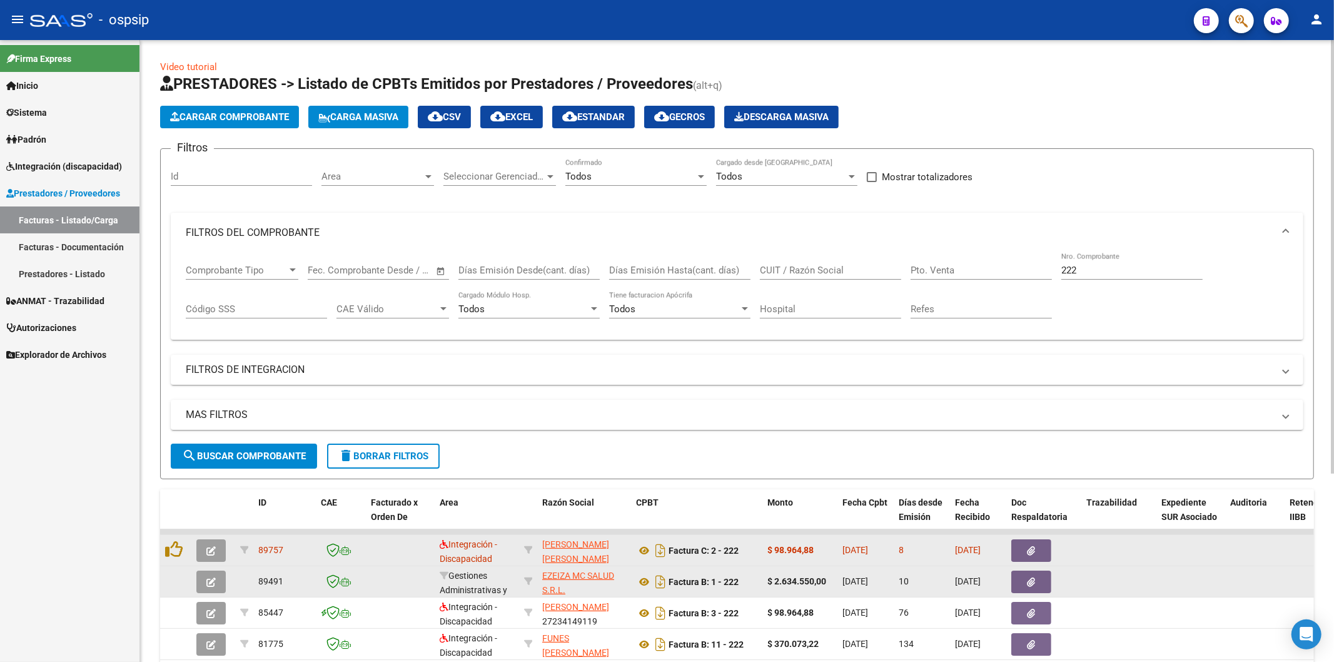
click at [1128, 271] on input "222" at bounding box center [1131, 270] width 141 height 11
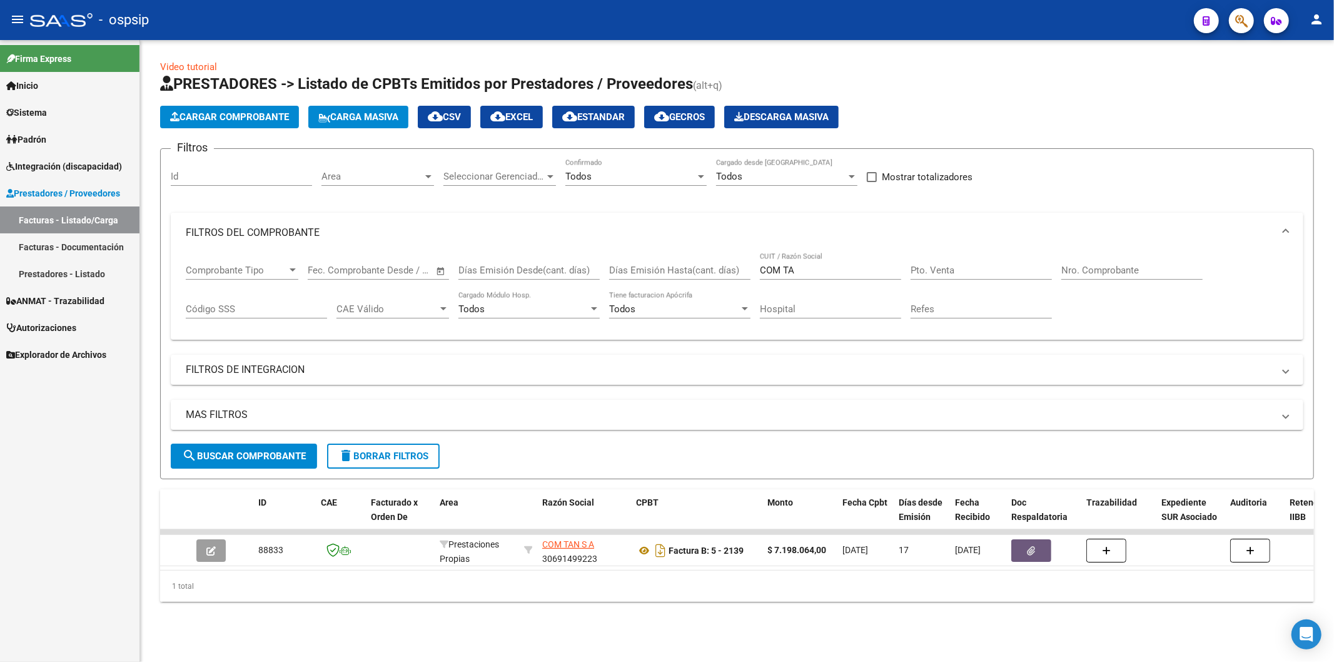
click at [829, 276] on input "COM TA" at bounding box center [830, 270] width 141 height 11
type input "C"
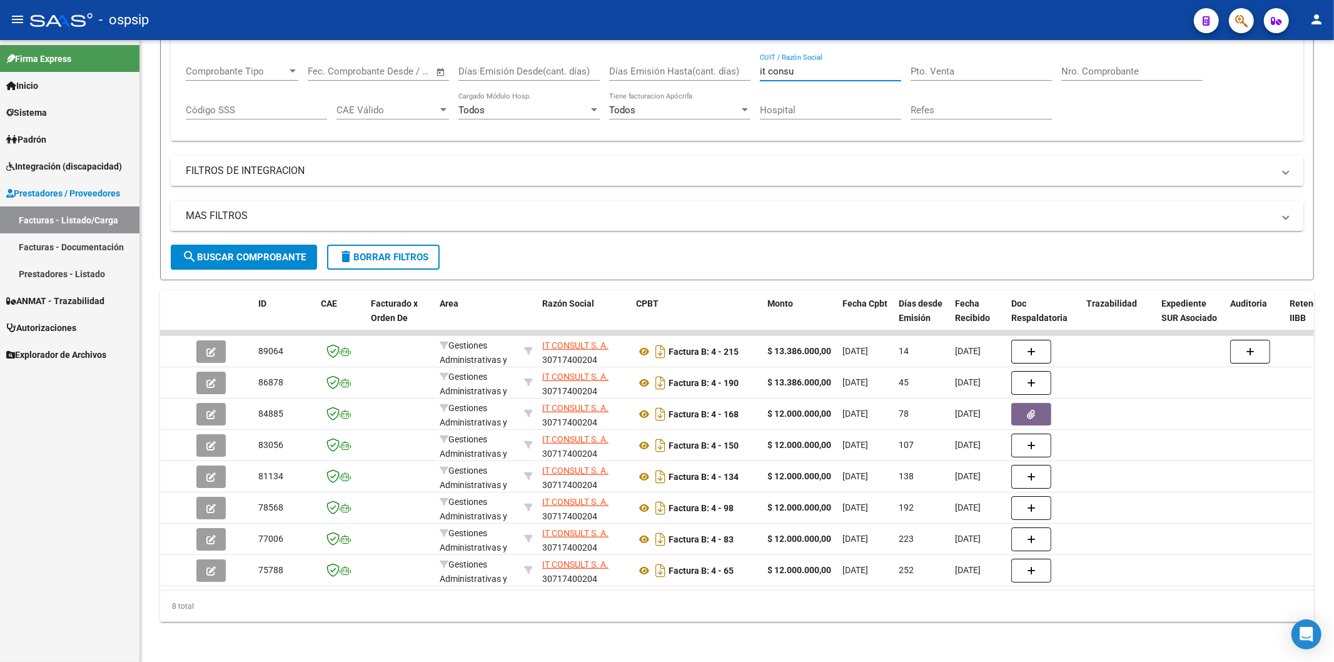
type input "it consu"
